Goal: Check status

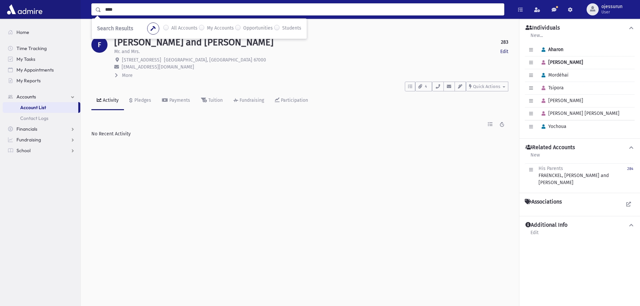
type input "****"
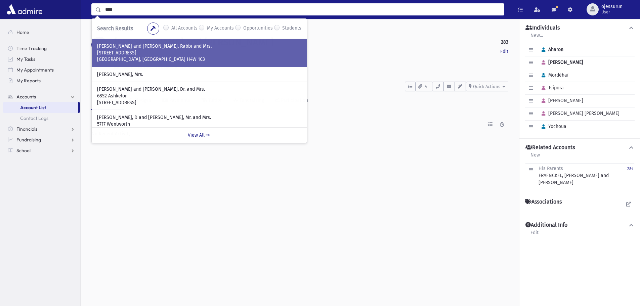
click at [161, 51] on p "[STREET_ADDRESS]" at bounding box center [199, 53] width 204 height 7
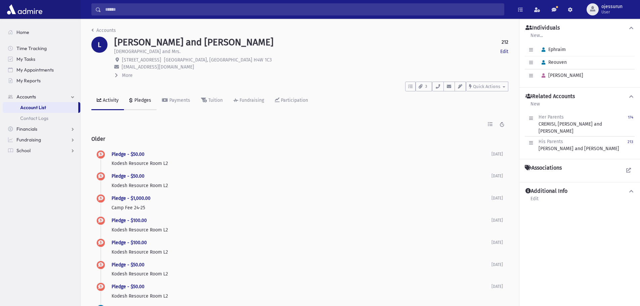
click at [142, 98] on div "Pledges" at bounding box center [142, 100] width 18 height 6
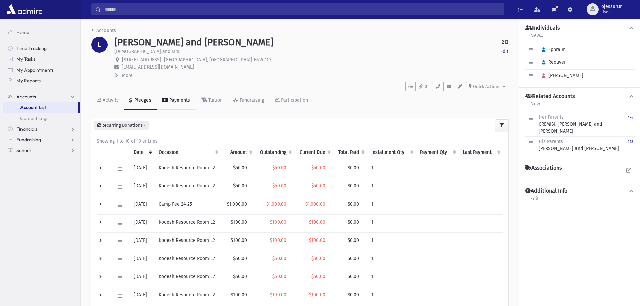
click at [184, 98] on div "Payments" at bounding box center [179, 100] width 22 height 6
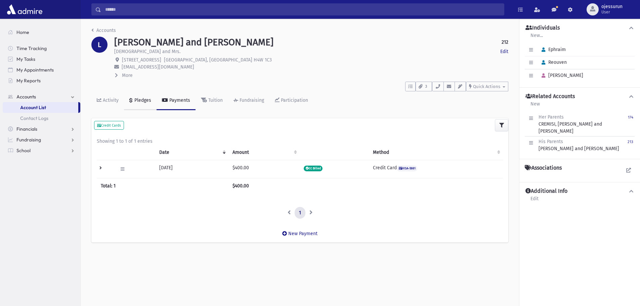
click at [143, 101] on div "Pledges" at bounding box center [142, 100] width 18 height 6
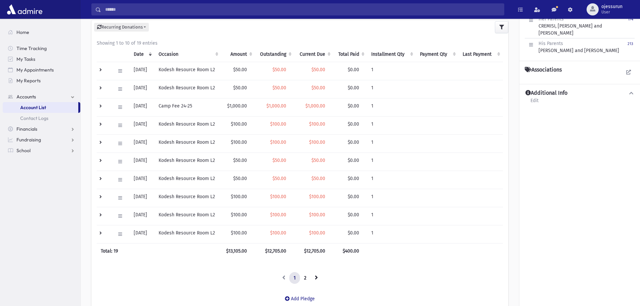
scroll to position [130, 0]
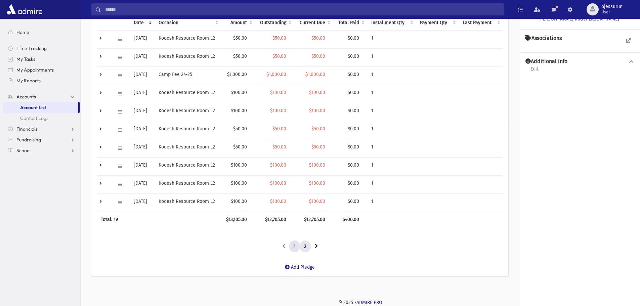
click at [308, 244] on link "2" at bounding box center [304, 246] width 11 height 12
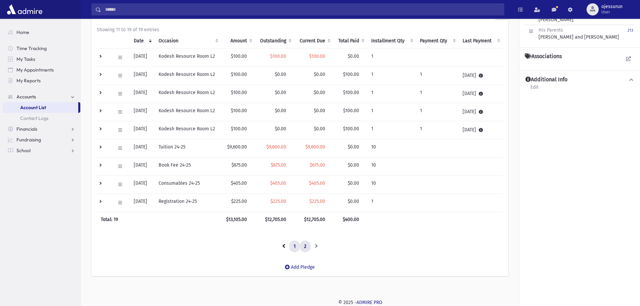
click at [294, 247] on link "1" at bounding box center [294, 246] width 11 height 12
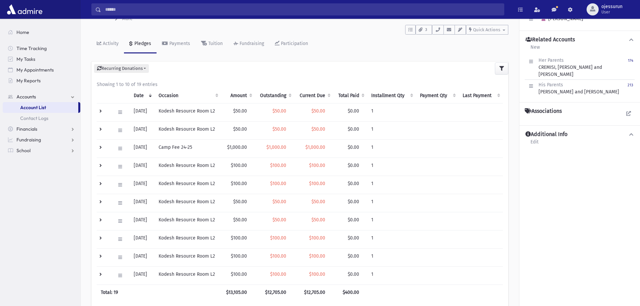
scroll to position [0, 0]
